Goal: Task Accomplishment & Management: Use online tool/utility

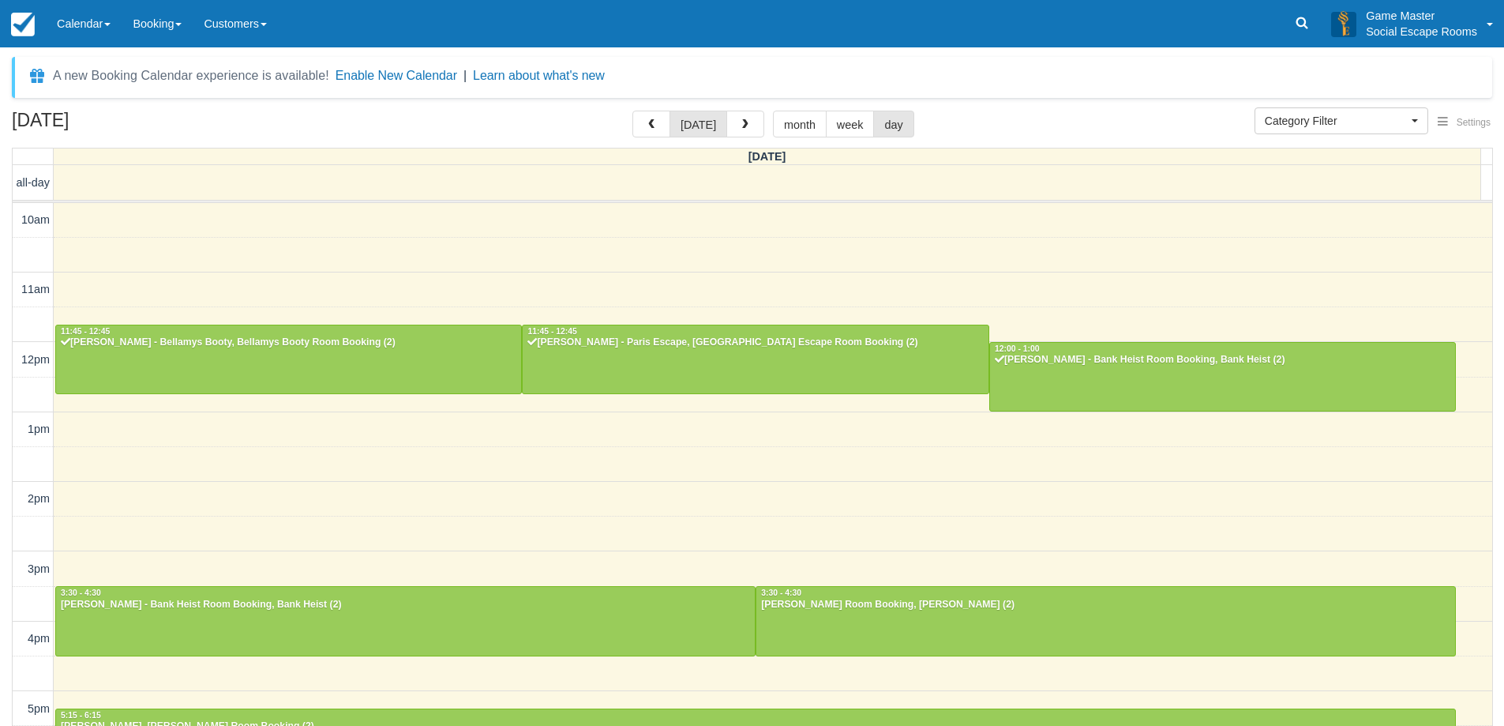
select select
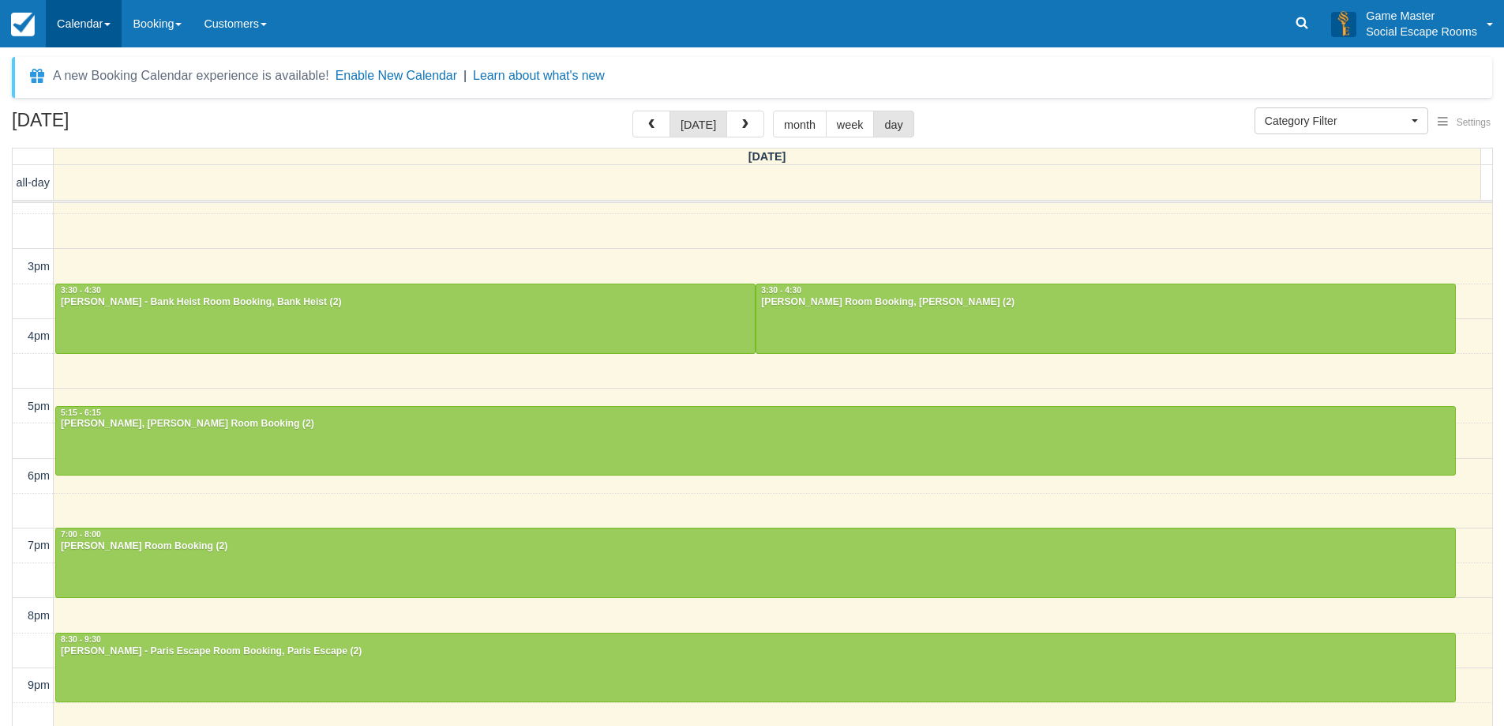
click at [90, 29] on link "Calendar" at bounding box center [84, 23] width 76 height 47
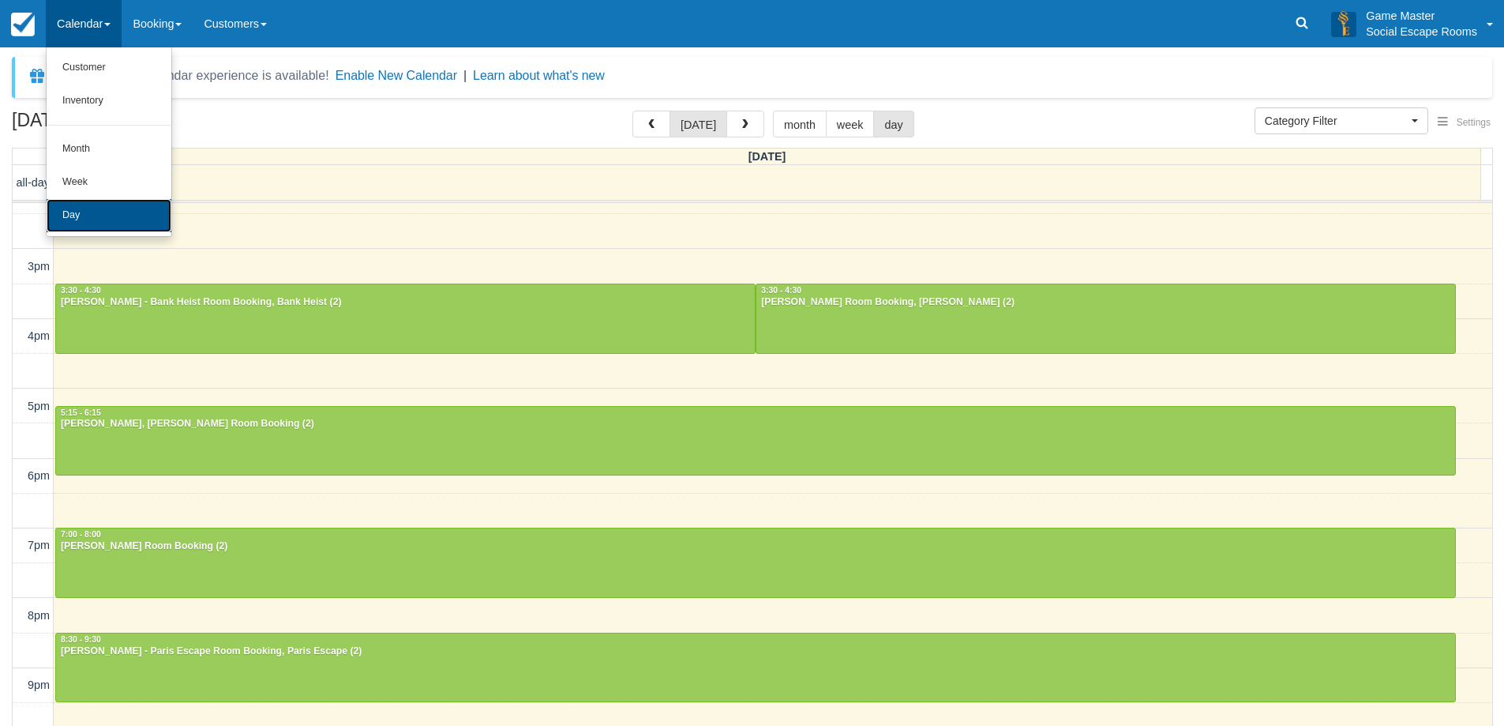
click at [94, 202] on link "Day" at bounding box center [109, 215] width 125 height 33
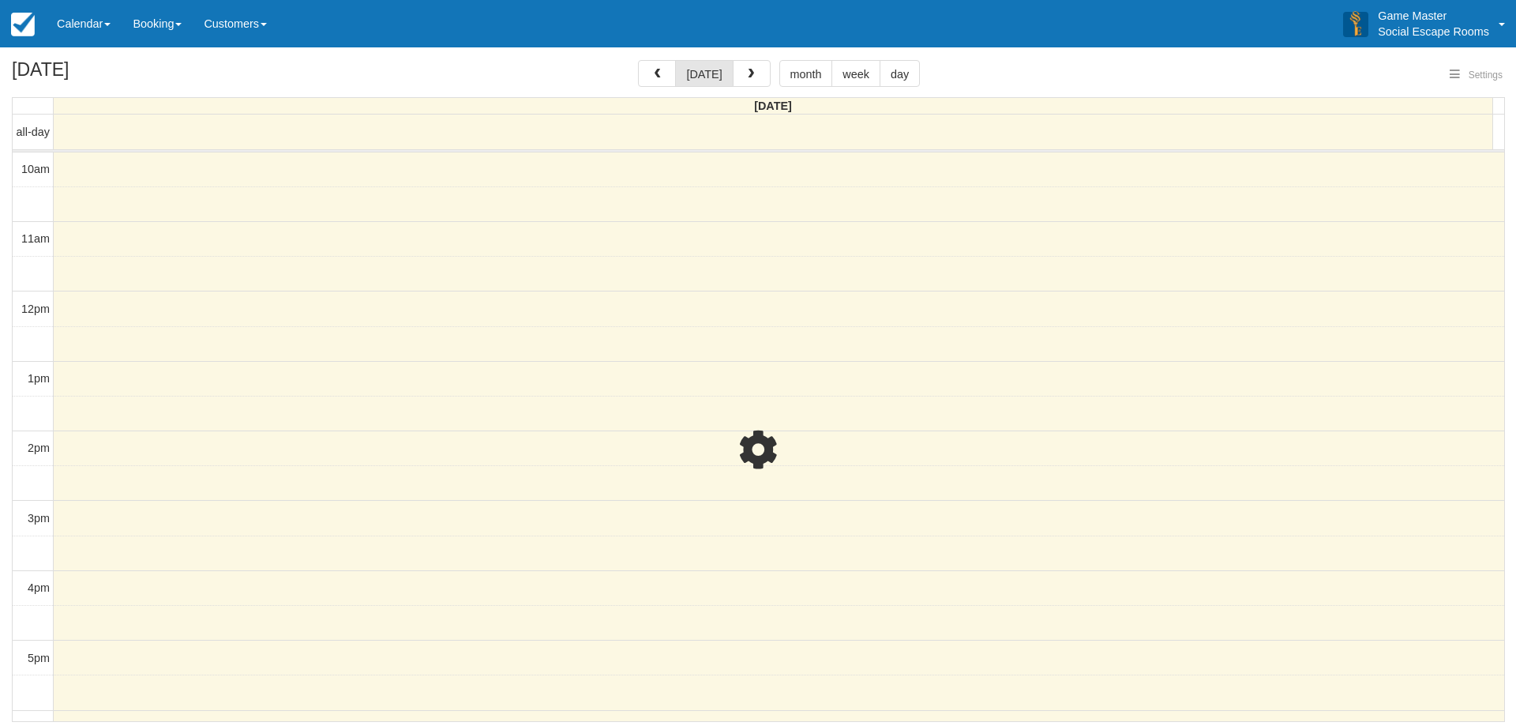
select select
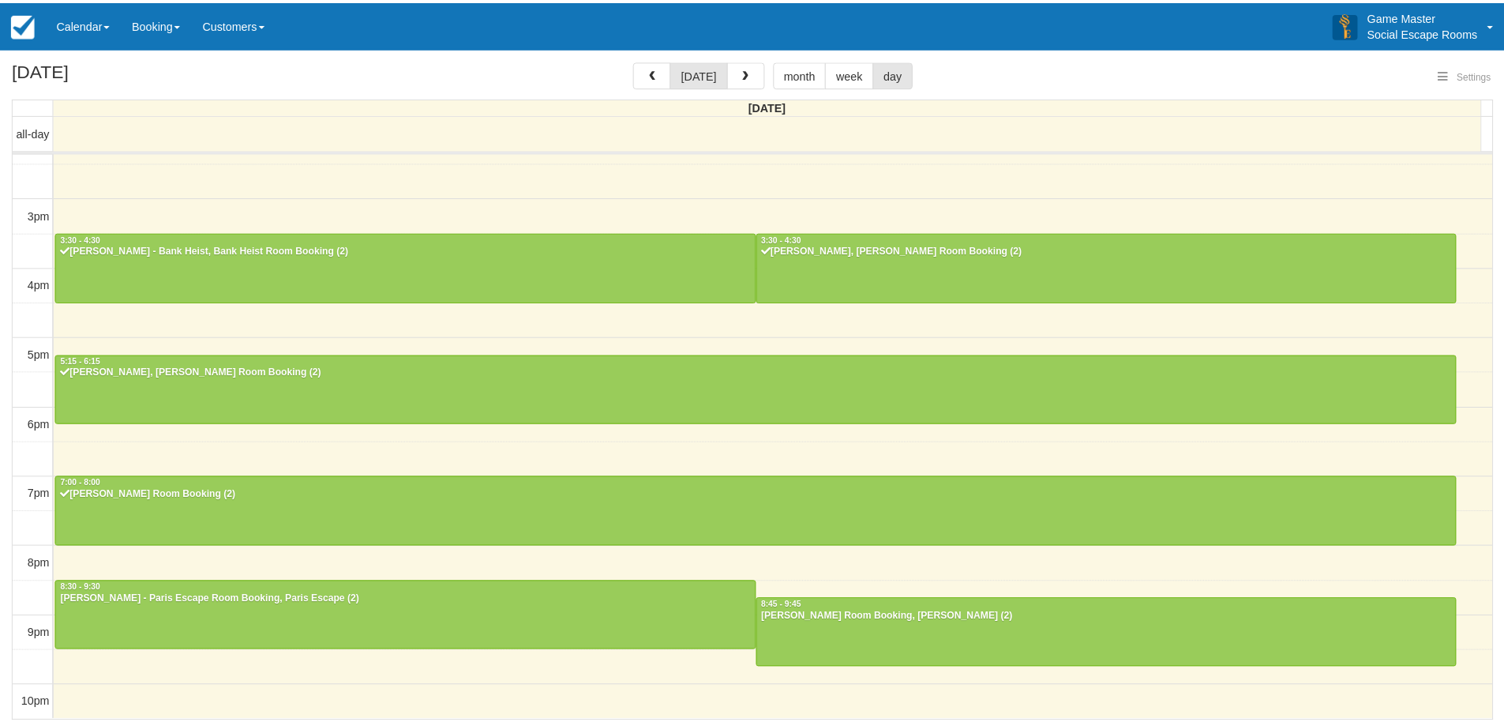
scroll to position [302, 0]
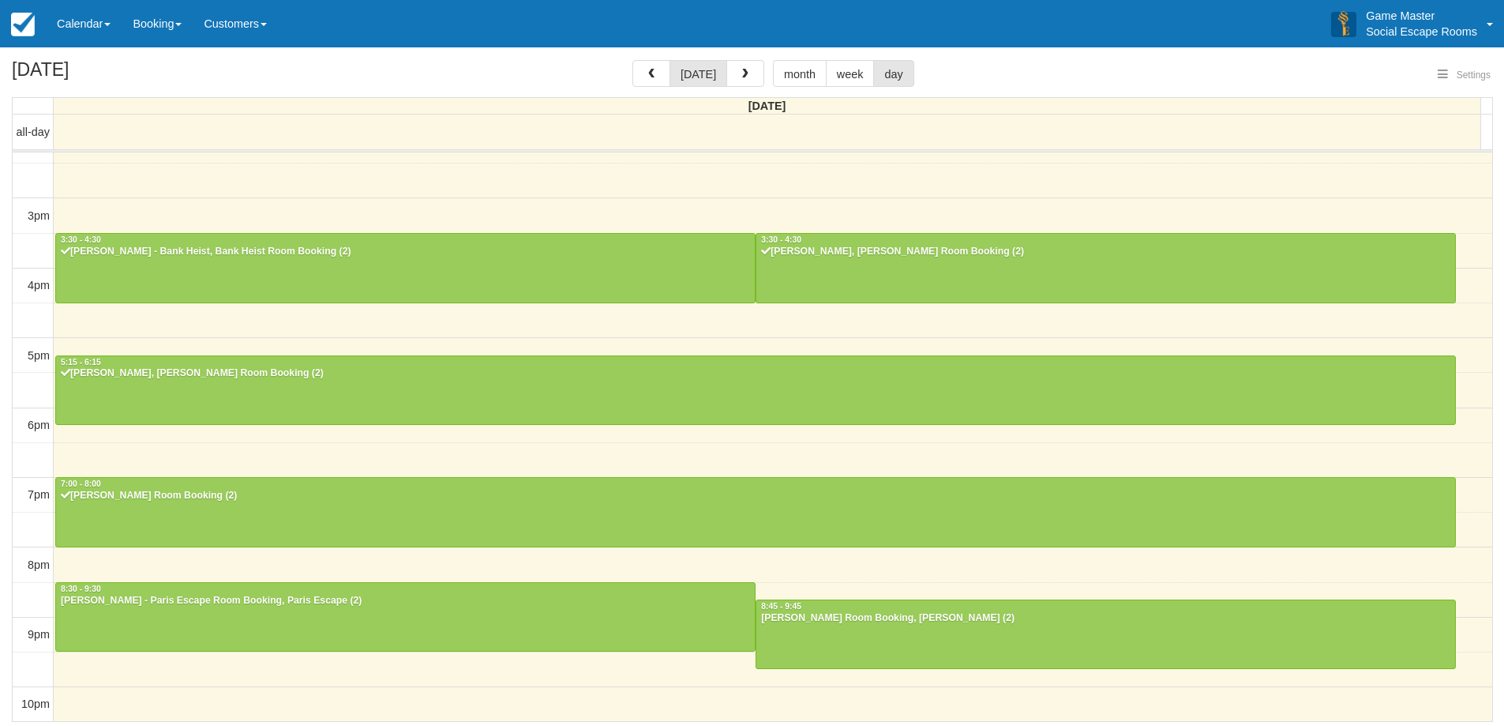
select select
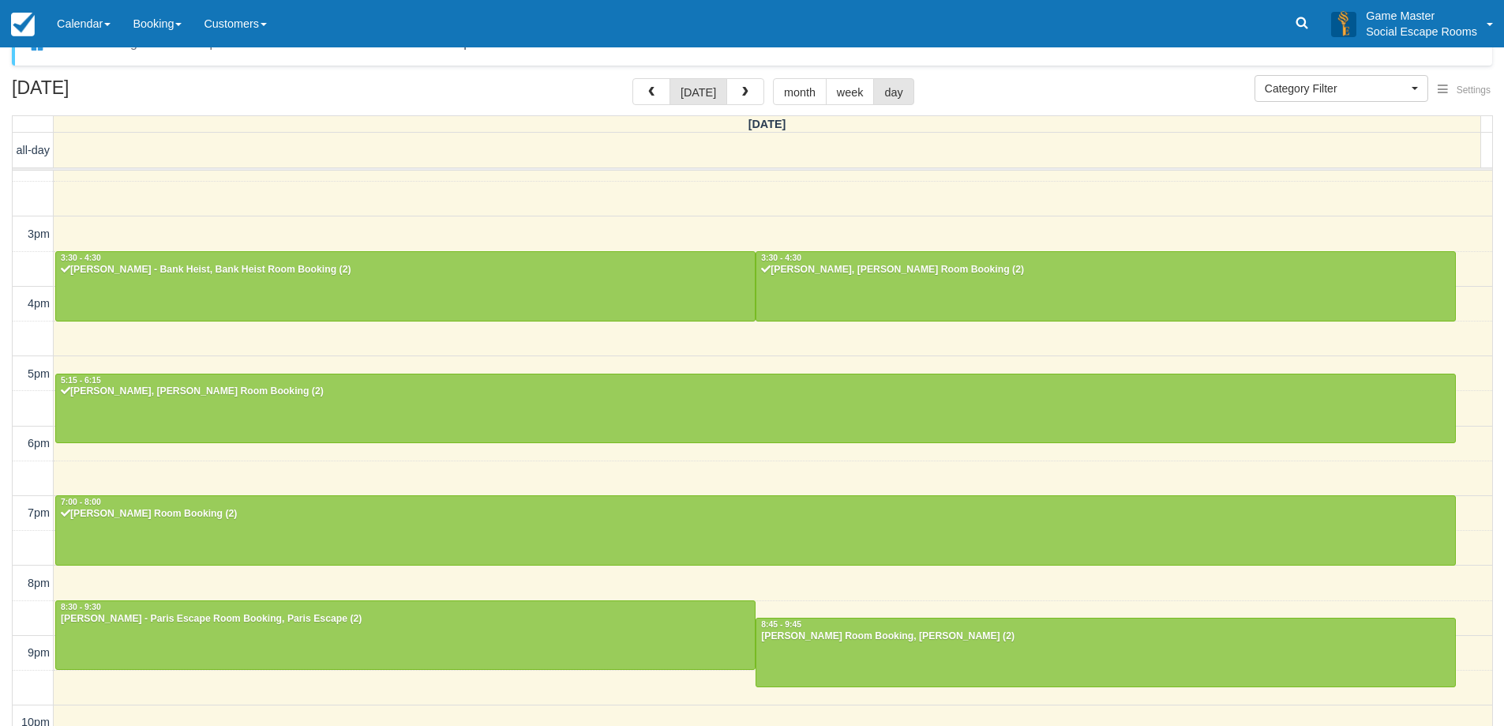
scroll to position [51, 0]
